Goal: Transaction & Acquisition: Purchase product/service

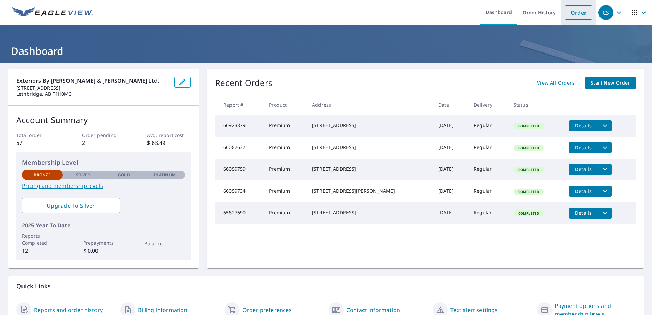
drag, startPoint x: 585, startPoint y: 14, endPoint x: 568, endPoint y: 21, distance: 18.6
click at [585, 14] on link "Order" at bounding box center [579, 12] width 28 height 14
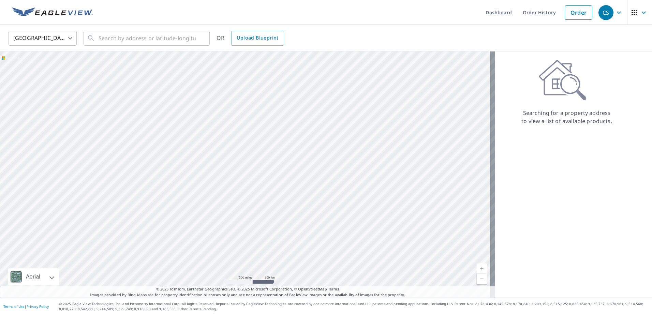
click at [45, 41] on body "CS CS Dashboard Order History Order CS United States US ​ ​ OR Upload Blueprint…" at bounding box center [326, 157] width 652 height 315
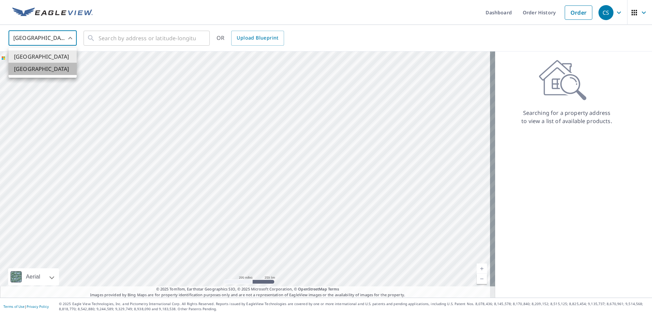
drag, startPoint x: 41, startPoint y: 69, endPoint x: 56, endPoint y: 66, distance: 15.4
click at [40, 69] on li "[GEOGRAPHIC_DATA]" at bounding box center [43, 69] width 68 height 12
type input "CA"
click at [146, 46] on div "​" at bounding box center [147, 38] width 126 height 15
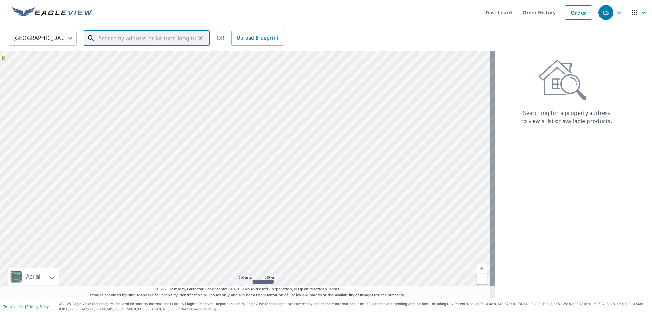
click at [148, 43] on input "text" at bounding box center [147, 38] width 97 height 19
click at [152, 39] on input "text" at bounding box center [147, 38] width 97 height 19
click at [169, 38] on input "text" at bounding box center [147, 38] width 97 height 19
click at [179, 38] on input "text" at bounding box center [147, 38] width 97 height 19
click at [155, 34] on input "text" at bounding box center [147, 38] width 97 height 19
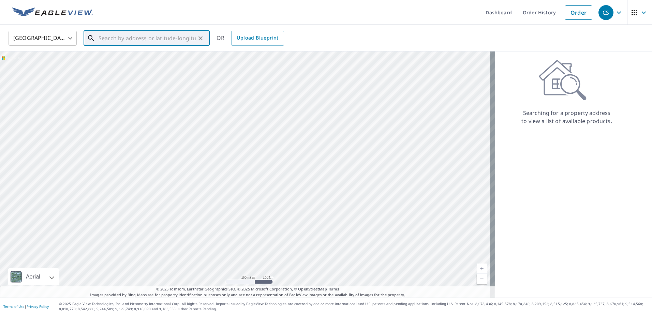
drag, startPoint x: 146, startPoint y: 111, endPoint x: 215, endPoint y: 283, distance: 185.2
click at [219, 308] on div "Dashboard Order History Order CS Canada CA ​ ​ OR Upload Blueprint Aerial Road …" at bounding box center [326, 157] width 652 height 315
drag, startPoint x: 163, startPoint y: 249, endPoint x: 164, endPoint y: 255, distance: 6.3
click at [163, 250] on div at bounding box center [247, 175] width 495 height 246
drag, startPoint x: 134, startPoint y: 147, endPoint x: 170, endPoint y: 229, distance: 89.4
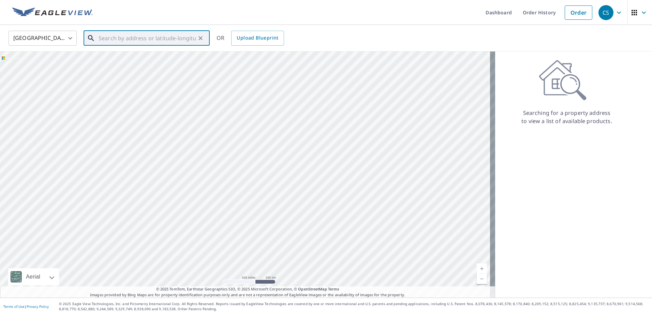
click at [170, 229] on div at bounding box center [247, 175] width 495 height 246
drag, startPoint x: 132, startPoint y: 165, endPoint x: 175, endPoint y: 222, distance: 72.1
click at [175, 222] on div at bounding box center [247, 175] width 495 height 246
drag, startPoint x: 176, startPoint y: 130, endPoint x: 178, endPoint y: 229, distance: 98.6
click at [186, 243] on div at bounding box center [247, 175] width 495 height 246
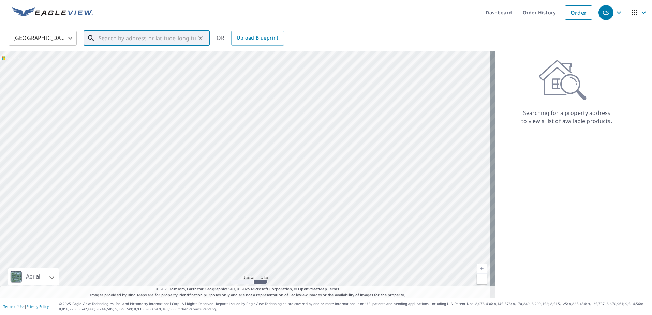
drag, startPoint x: 198, startPoint y: 199, endPoint x: 184, endPoint y: 217, distance: 22.6
click at [184, 217] on div at bounding box center [247, 175] width 495 height 246
drag, startPoint x: 222, startPoint y: 216, endPoint x: 189, endPoint y: 144, distance: 79.1
click at [195, 126] on div at bounding box center [247, 175] width 495 height 246
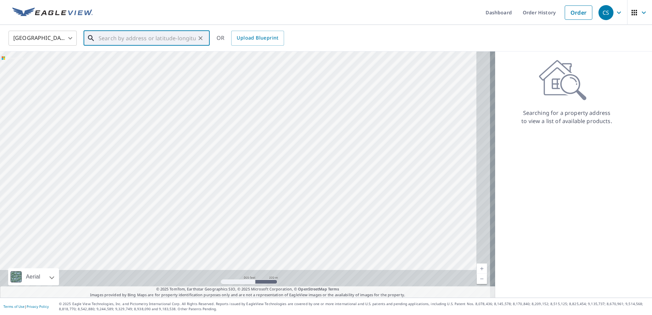
drag, startPoint x: 221, startPoint y: 191, endPoint x: 164, endPoint y: 77, distance: 127.1
click at [164, 77] on div at bounding box center [247, 175] width 495 height 246
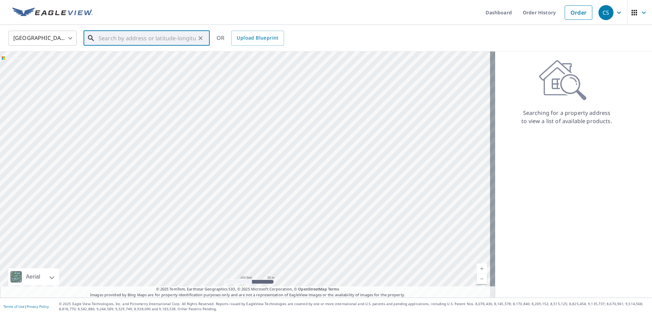
drag, startPoint x: 179, startPoint y: 183, endPoint x: 189, endPoint y: 177, distance: 11.5
click at [189, 177] on div at bounding box center [247, 175] width 495 height 246
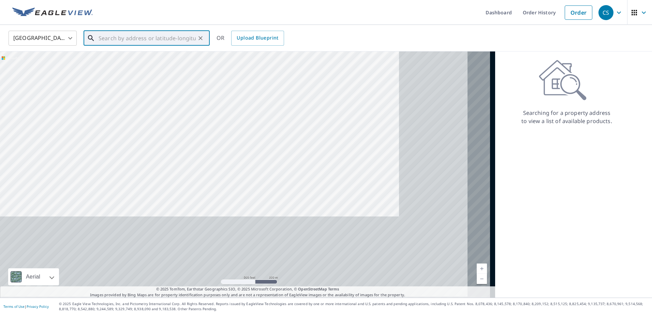
drag, startPoint x: 244, startPoint y: 188, endPoint x: 116, endPoint y: 83, distance: 165.5
click at [116, 83] on div at bounding box center [247, 175] width 495 height 246
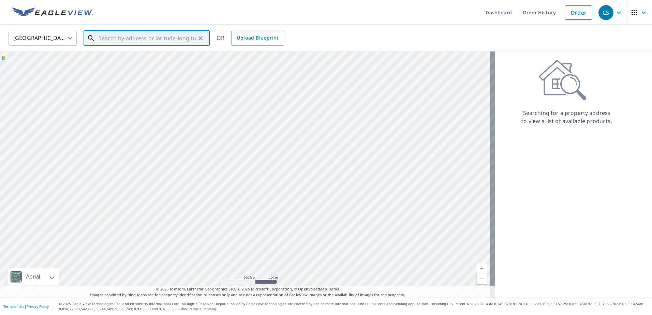
drag, startPoint x: 260, startPoint y: 170, endPoint x: 155, endPoint y: 123, distance: 115.5
click at [155, 123] on div at bounding box center [247, 175] width 495 height 246
drag, startPoint x: 78, startPoint y: 143, endPoint x: 131, endPoint y: 156, distance: 54.0
click at [131, 156] on div at bounding box center [247, 175] width 495 height 246
drag, startPoint x: 106, startPoint y: 146, endPoint x: 143, endPoint y: 172, distance: 44.7
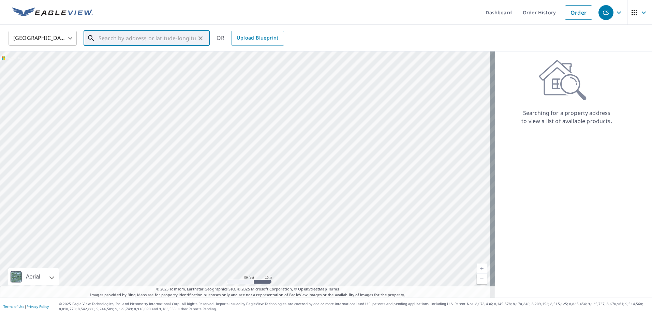
click at [143, 172] on div at bounding box center [247, 175] width 495 height 246
drag, startPoint x: 146, startPoint y: 142, endPoint x: 168, endPoint y: 190, distance: 53.0
click at [168, 190] on div at bounding box center [247, 175] width 495 height 246
drag, startPoint x: 158, startPoint y: 135, endPoint x: 163, endPoint y: 189, distance: 54.5
click at [163, 186] on div at bounding box center [247, 175] width 495 height 246
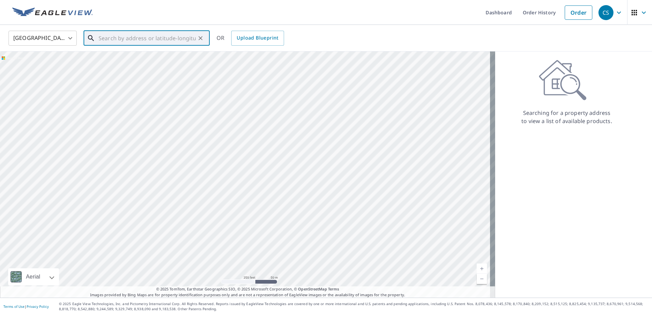
drag, startPoint x: 160, startPoint y: 113, endPoint x: 157, endPoint y: 170, distance: 57.1
click at [157, 170] on div at bounding box center [247, 175] width 495 height 246
drag, startPoint x: 156, startPoint y: 162, endPoint x: 152, endPoint y: 167, distance: 6.8
click at [156, 195] on div at bounding box center [247, 175] width 495 height 246
drag, startPoint x: 162, startPoint y: 109, endPoint x: 147, endPoint y: 129, distance: 25.1
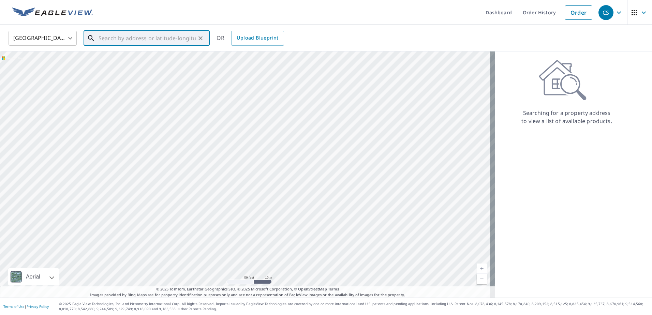
click at [147, 129] on div at bounding box center [247, 175] width 495 height 246
click at [148, 130] on div at bounding box center [247, 175] width 495 height 246
drag, startPoint x: 152, startPoint y: 126, endPoint x: 149, endPoint y: 131, distance: 4.9
click at [149, 131] on div at bounding box center [247, 175] width 495 height 246
click at [515, 82] on div "Searching for a property address to view a list of available products." at bounding box center [566, 93] width 143 height 66
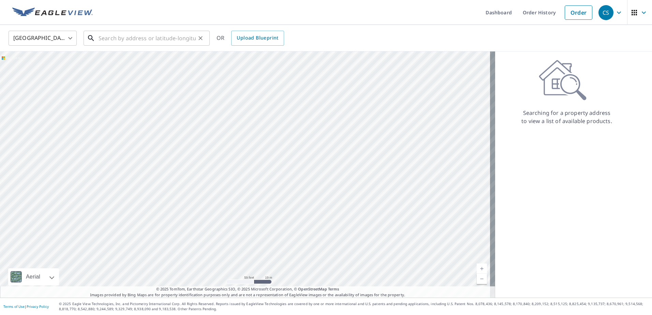
click at [120, 33] on input "text" at bounding box center [147, 38] width 97 height 19
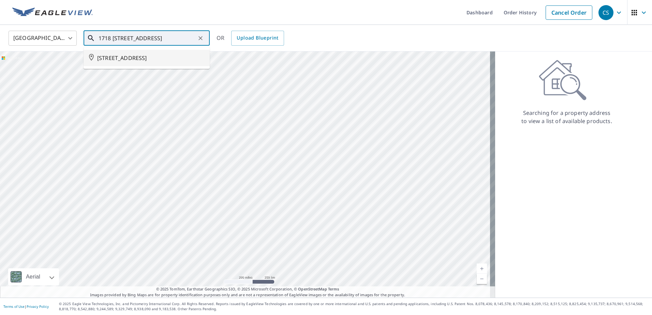
click at [126, 60] on span "[STREET_ADDRESS]" at bounding box center [150, 58] width 107 height 8
type input "[STREET_ADDRESS]"
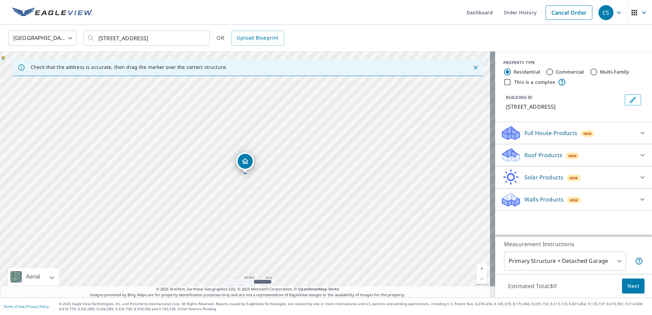
click at [580, 152] on div "Roof Products New" at bounding box center [568, 155] width 134 height 16
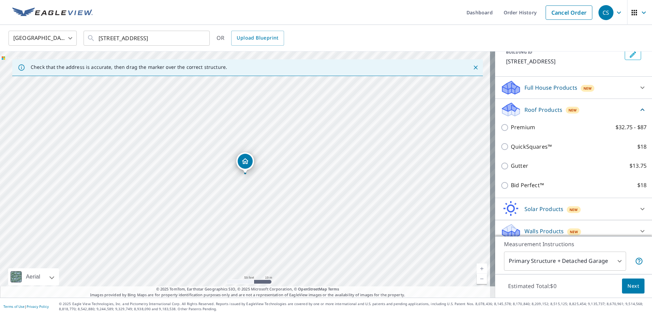
scroll to position [52, 0]
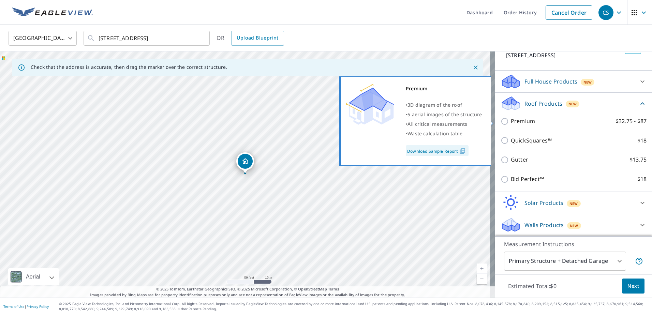
drag, startPoint x: 506, startPoint y: 125, endPoint x: 518, endPoint y: 134, distance: 15.3
click at [511, 125] on p "Premium" at bounding box center [523, 121] width 24 height 9
click at [506, 125] on input "Premium $32.75 - $87" at bounding box center [506, 121] width 10 height 8
checkbox input "true"
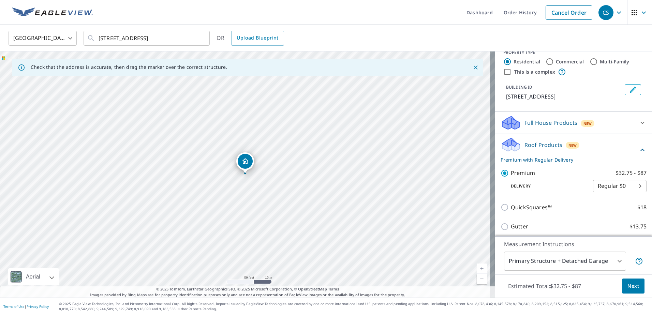
scroll to position [0, 0]
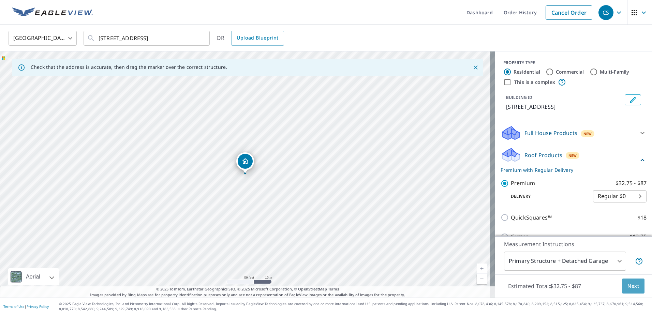
click at [628, 286] on span "Next" at bounding box center [634, 286] width 12 height 9
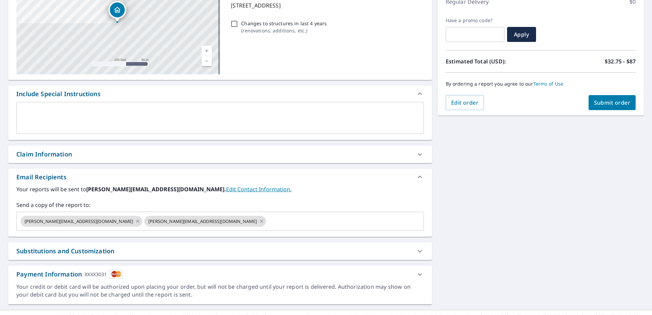
scroll to position [102, 0]
click at [135, 221] on icon at bounding box center [137, 221] width 5 height 8
click at [136, 221] on icon at bounding box center [137, 220] width 3 height 3
checkbox input "true"
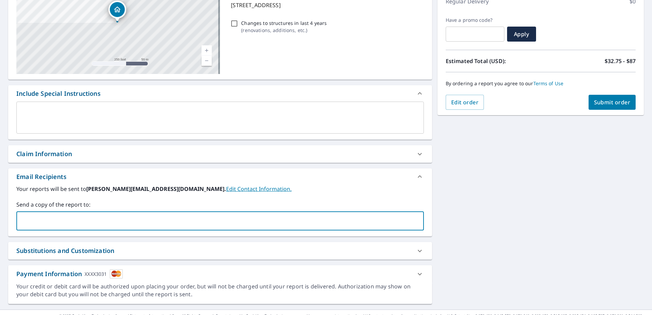
click at [71, 223] on input "text" at bounding box center [214, 221] width 391 height 13
type input "[PERSON_NAME][EMAIL_ADDRESS][DOMAIN_NAME]"
checkbox input "true"
click at [553, 155] on div "1718 20 ST S LETHBRIDGE AB T1K2G3 Aerial Road A standard road map Aerial A deta…" at bounding box center [326, 135] width 652 height 349
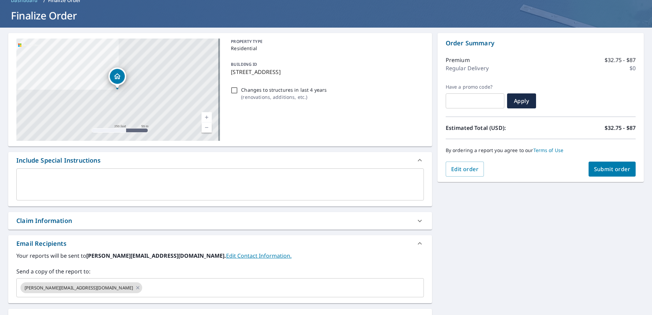
scroll to position [34, 0]
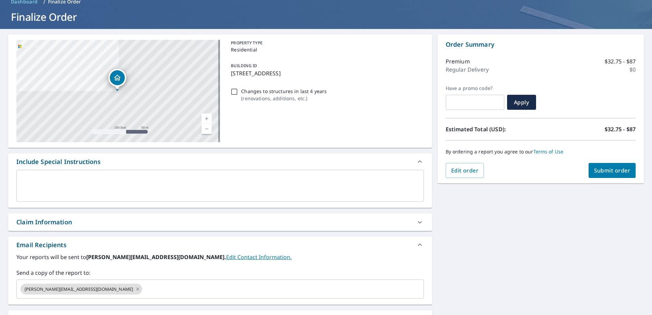
drag, startPoint x: 606, startPoint y: 171, endPoint x: 142, endPoint y: 190, distance: 464.9
click at [142, 190] on div "1718 20 ST S LETHBRIDGE AB T1K2G3 Aerial Road A standard road map Aerial A deta…" at bounding box center [326, 203] width 652 height 349
click at [142, 190] on textarea at bounding box center [220, 185] width 398 height 19
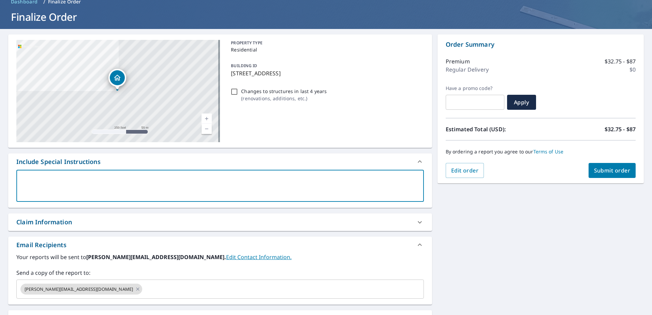
type textarea "B"
type textarea "x"
checkbox input "true"
type textarea "Bl"
type textarea "x"
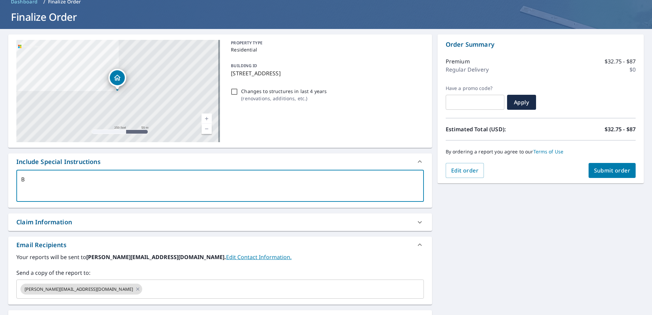
checkbox input "true"
type textarea "B"
type textarea "x"
checkbox input "true"
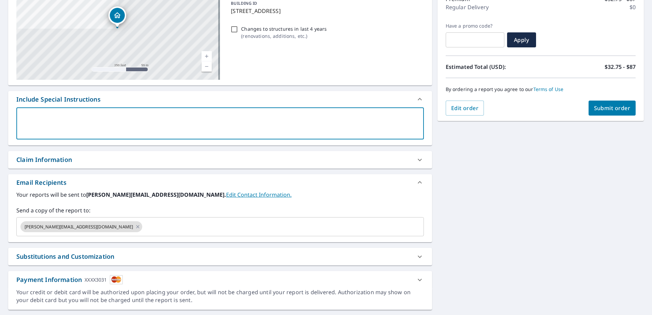
scroll to position [102, 0]
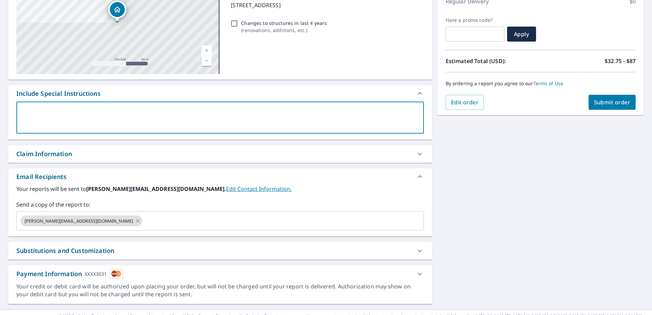
click at [68, 153] on div "Claim Information" at bounding box center [44, 153] width 56 height 9
checkbox input "true"
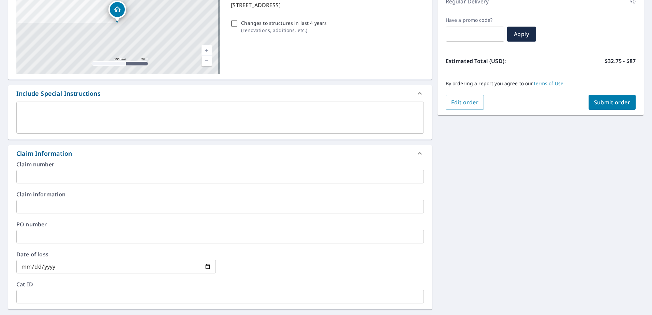
click at [75, 175] on input "text" at bounding box center [220, 177] width 408 height 14
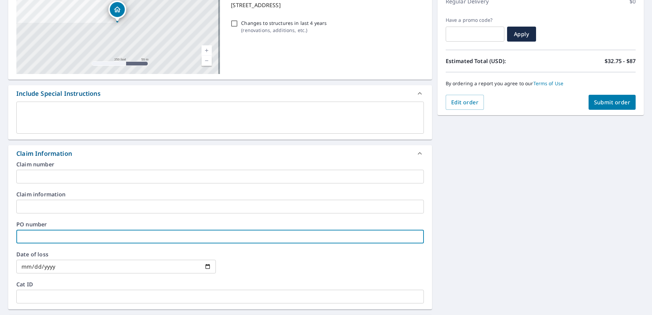
type input "B"
checkbox input "true"
type input "Bl"
checkbox input "true"
type input "Bla"
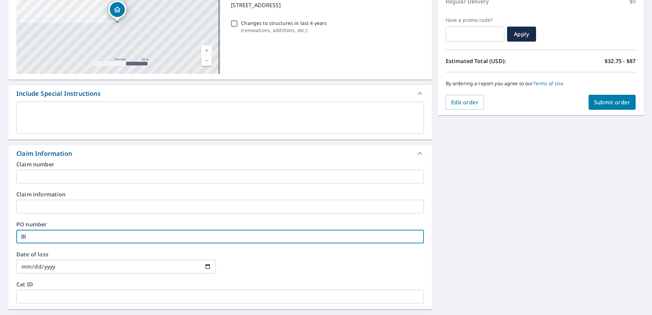
checkbox input "true"
type input "Blac"
checkbox input "true"
type input "Black"
checkbox input "true"
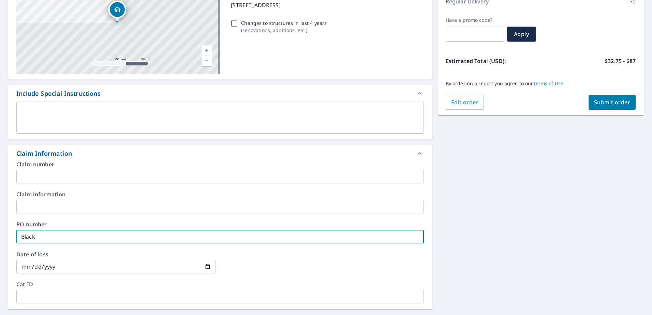
type input "Black"
checkbox input "true"
type input "Black O"
checkbox input "true"
type input "Black Oa"
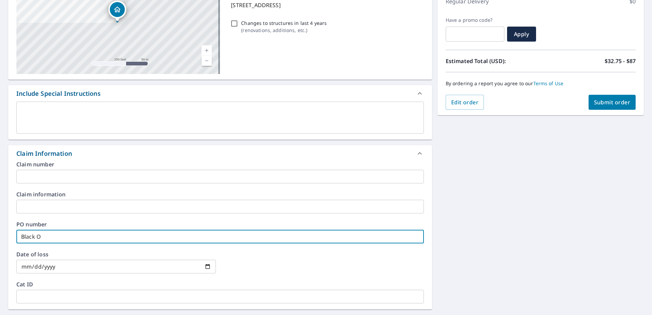
checkbox input "true"
type input "Black Oak"
checkbox input "true"
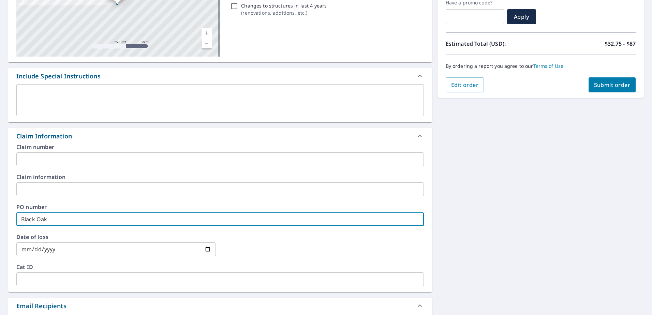
scroll to position [68, 0]
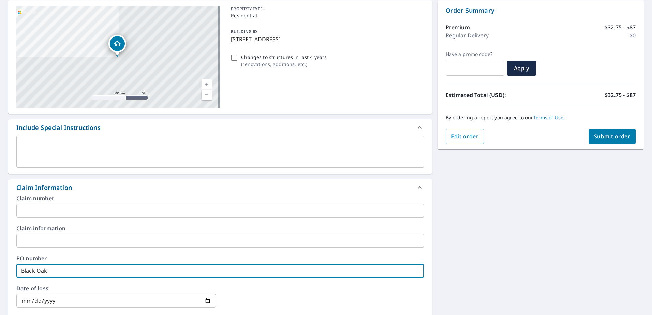
type input "Black Oak"
click at [610, 131] on button "Submit order" at bounding box center [612, 136] width 47 height 15
checkbox input "true"
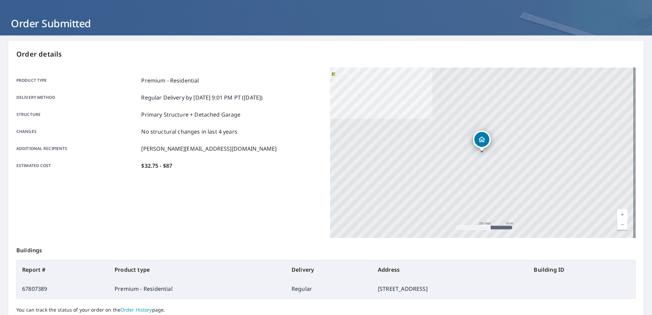
scroll to position [86, 0]
